Goal: Transaction & Acquisition: Obtain resource

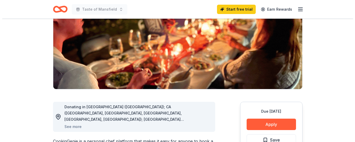
scroll to position [78, 0]
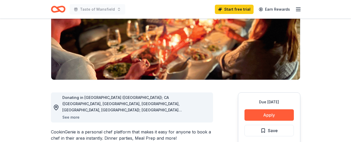
click at [72, 117] on button "See more" at bounding box center [70, 117] width 17 height 6
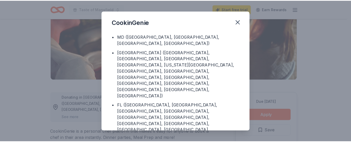
scroll to position [94, 0]
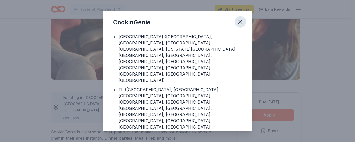
click at [240, 20] on icon "button" at bounding box center [240, 21] width 7 height 7
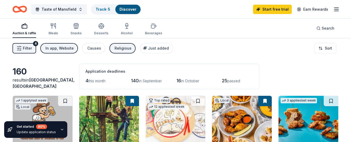
click at [23, 48] on span "Filter" at bounding box center [27, 48] width 9 height 6
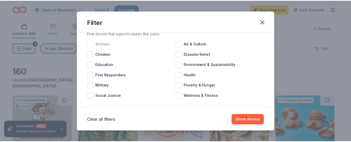
scroll to position [26, 0]
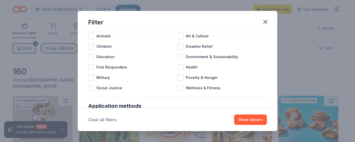
click at [104, 120] on button "Clear all filters" at bounding box center [102, 120] width 28 height 6
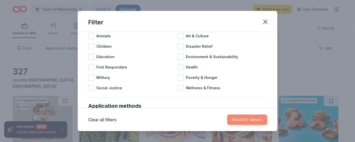
click at [251, 119] on button "Show 327 donors" at bounding box center [247, 120] width 40 height 10
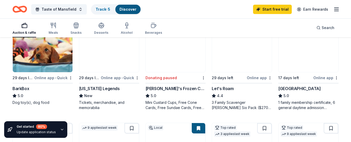
scroll to position [182, 0]
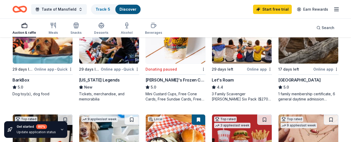
click at [98, 54] on img at bounding box center [109, 38] width 60 height 49
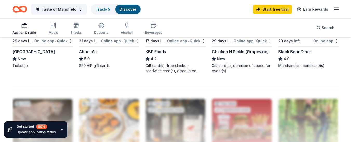
scroll to position [416, 0]
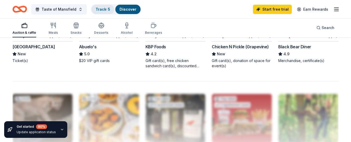
click at [104, 11] on link "Track · 5" at bounding box center [103, 9] width 15 height 4
click at [107, 8] on link "Track · 5" at bounding box center [103, 9] width 15 height 4
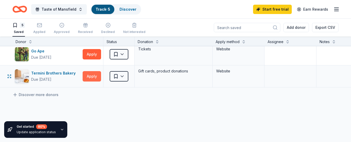
scroll to position [78, 0]
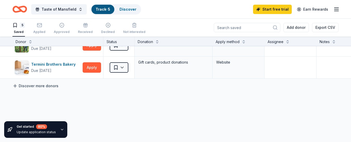
click at [46, 86] on link "Discover more donors" at bounding box center [35, 86] width 46 height 6
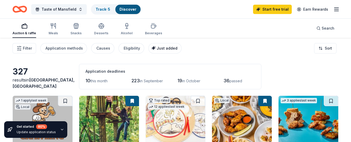
click at [159, 47] on span "Just added" at bounding box center [167, 48] width 21 height 4
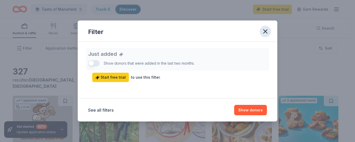
click at [265, 31] on icon "button" at bounding box center [266, 32] width 4 height 4
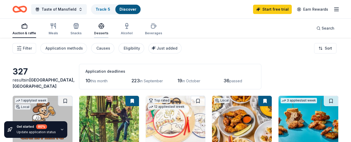
click at [99, 27] on icon "button" at bounding box center [101, 26] width 6 height 6
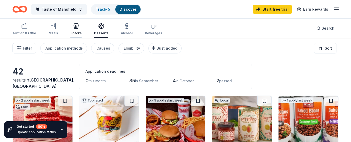
click at [74, 25] on icon "button" at bounding box center [76, 27] width 5 height 4
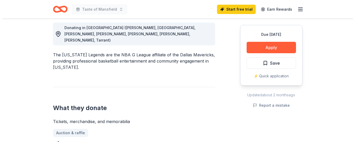
scroll to position [156, 0]
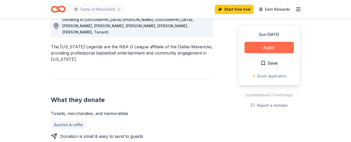
click at [272, 48] on button "Apply" at bounding box center [269, 47] width 49 height 11
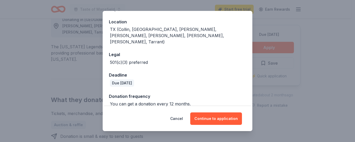
scroll to position [56, 0]
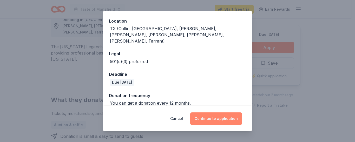
click at [219, 118] on button "Continue to application" at bounding box center [216, 119] width 52 height 12
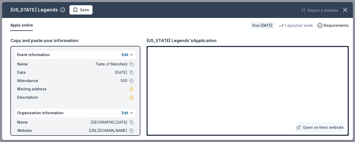
click at [92, 61] on div "Name Taste of Mansfield Date 10/23/25 Attendance 500 Mailing address Description" at bounding box center [75, 81] width 121 height 44
click at [125, 65] on div "Name Taste of Mansfield" at bounding box center [75, 64] width 117 height 6
click at [130, 64] on button at bounding box center [132, 64] width 4 height 4
click at [130, 63] on button at bounding box center [132, 64] width 4 height 4
click at [130, 111] on button at bounding box center [132, 113] width 4 height 4
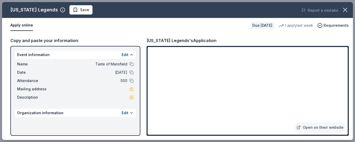
click at [136, 112] on div "Event information Edit Name Taste of Mansfield Date 10/23/25 Attendance 500 Mai…" at bounding box center [75, 91] width 130 height 90
click at [130, 112] on button at bounding box center [132, 113] width 4 height 4
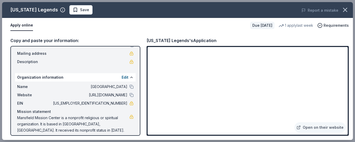
scroll to position [40, 0]
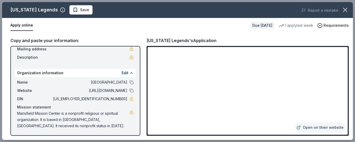
drag, startPoint x: 19, startPoint y: 111, endPoint x: 20, endPoint y: 125, distance: 14.0
click at [24, 127] on span "Mansfield Mission Center is a nonprofit religious or spiritual organization. It…" at bounding box center [73, 120] width 112 height 19
drag, startPoint x: 24, startPoint y: 119, endPoint x: 19, endPoint y: 119, distance: 5.7
click at [19, 119] on span "Mansfield Mission Center is a nonprofit religious or spiritual organization. It…" at bounding box center [73, 120] width 112 height 19
drag, startPoint x: 17, startPoint y: 113, endPoint x: 81, endPoint y: 122, distance: 64.3
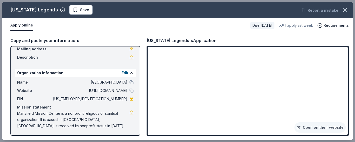
click at [81, 122] on span "Mansfield Mission Center is a nonprofit religious or spiritual organization. It…" at bounding box center [73, 120] width 112 height 19
